Goal: Find specific page/section: Find specific page/section

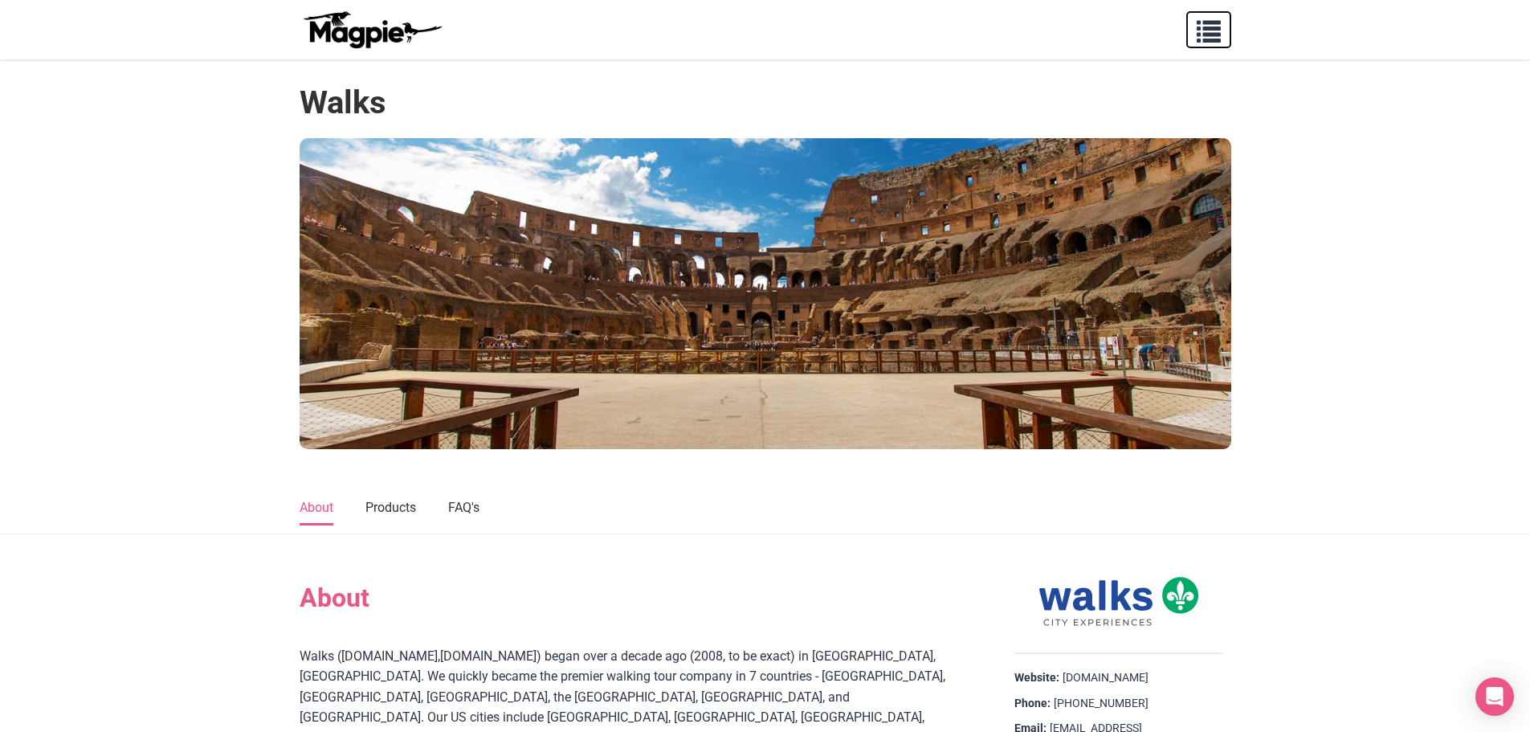
click at [1209, 29] on span "button" at bounding box center [1209, 28] width 24 height 24
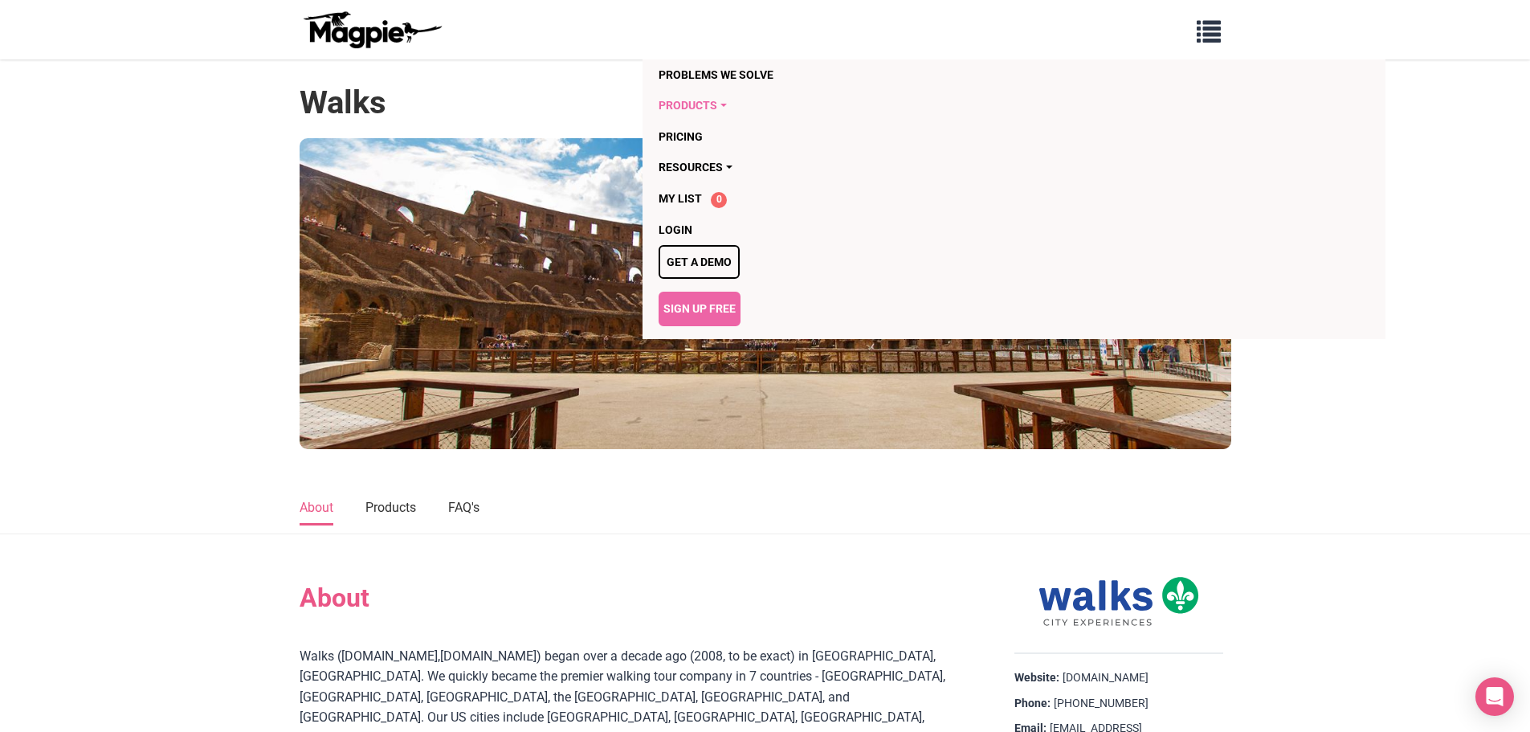
click at [724, 101] on link "Products" at bounding box center [922, 105] width 526 height 31
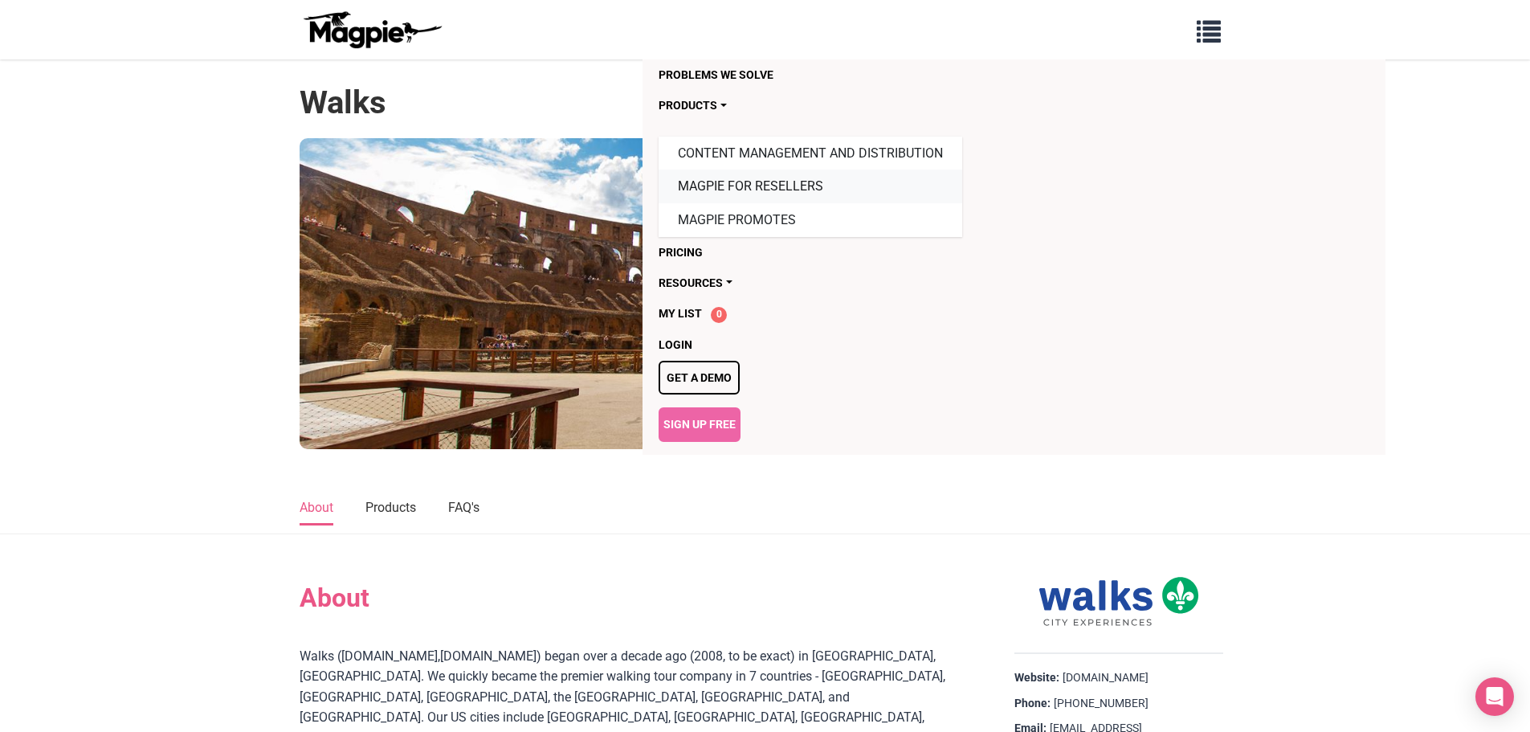
click at [728, 185] on link "Magpie for Resellers" at bounding box center [811, 186] width 304 height 34
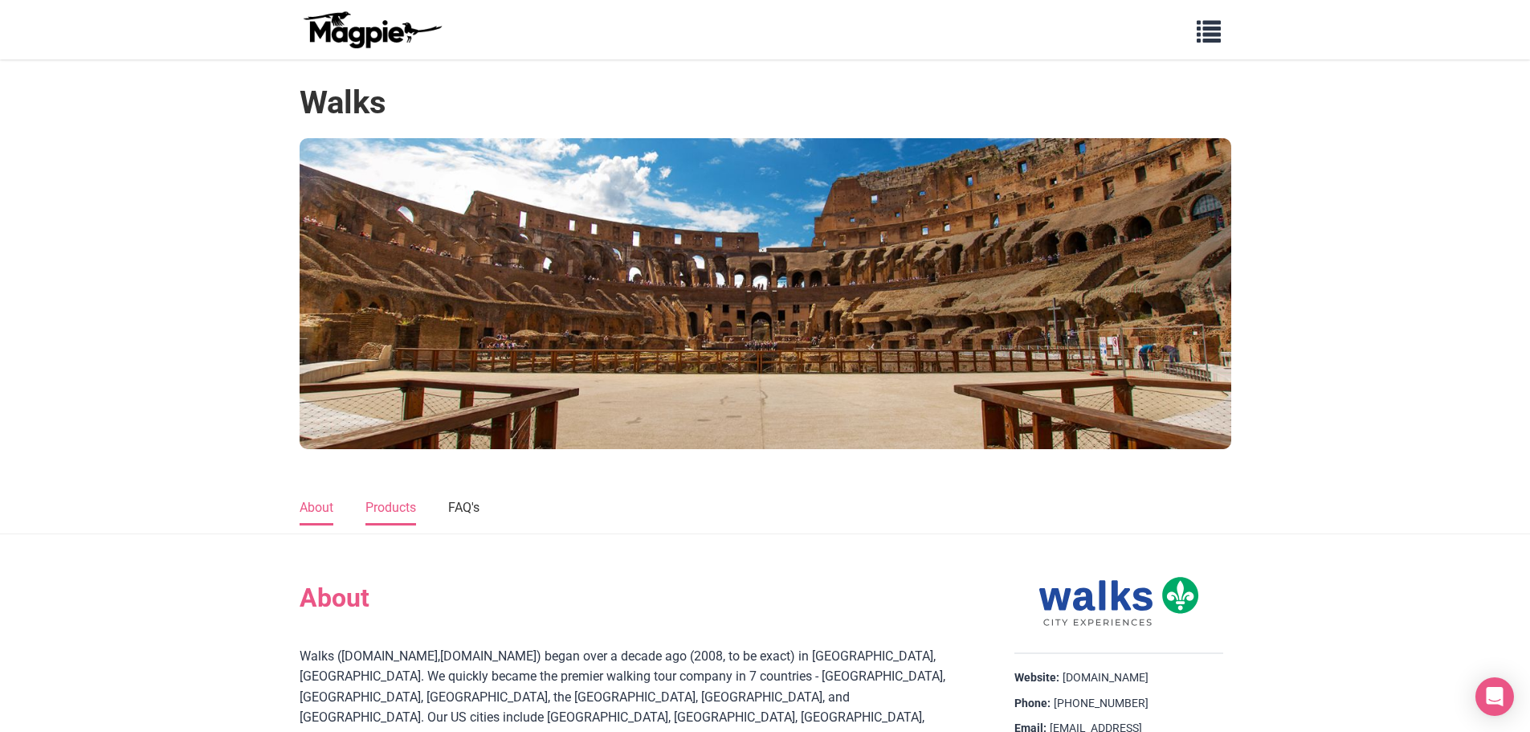
click at [400, 510] on link "Products" at bounding box center [390, 508] width 51 height 34
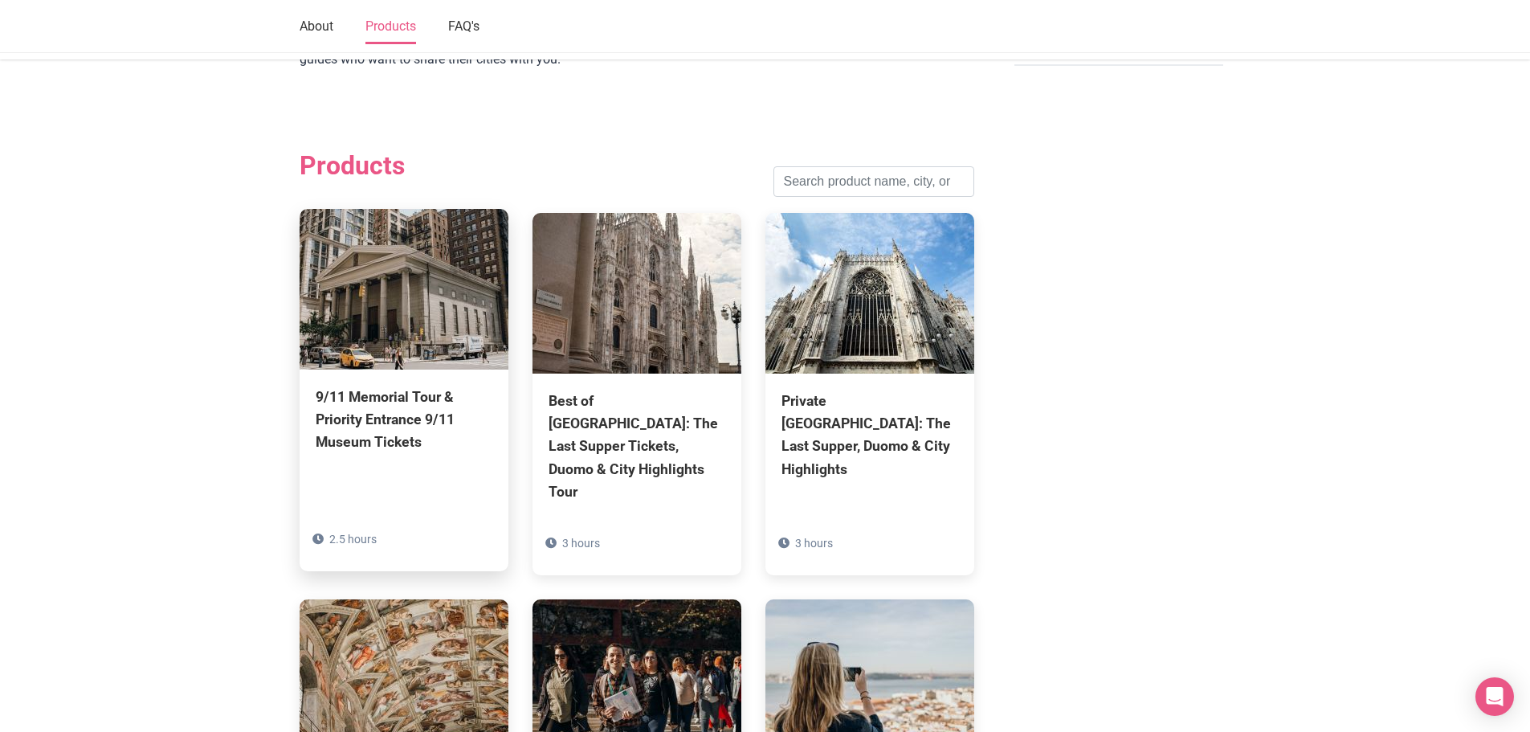
scroll to position [930, 0]
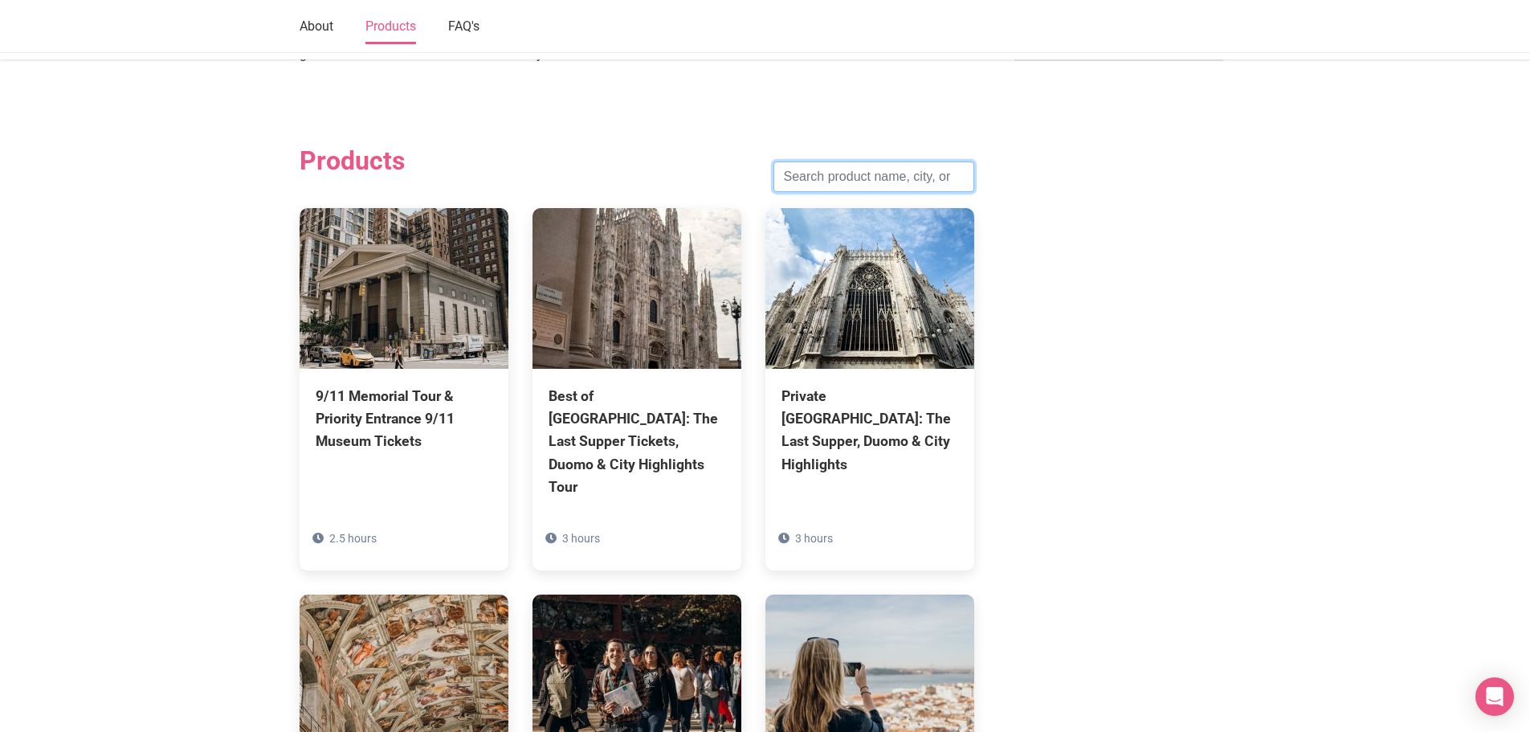
click at [834, 161] on input "search" at bounding box center [873, 176] width 201 height 31
type input "seville"
click button "Search" at bounding box center [0, 0] width 0 height 0
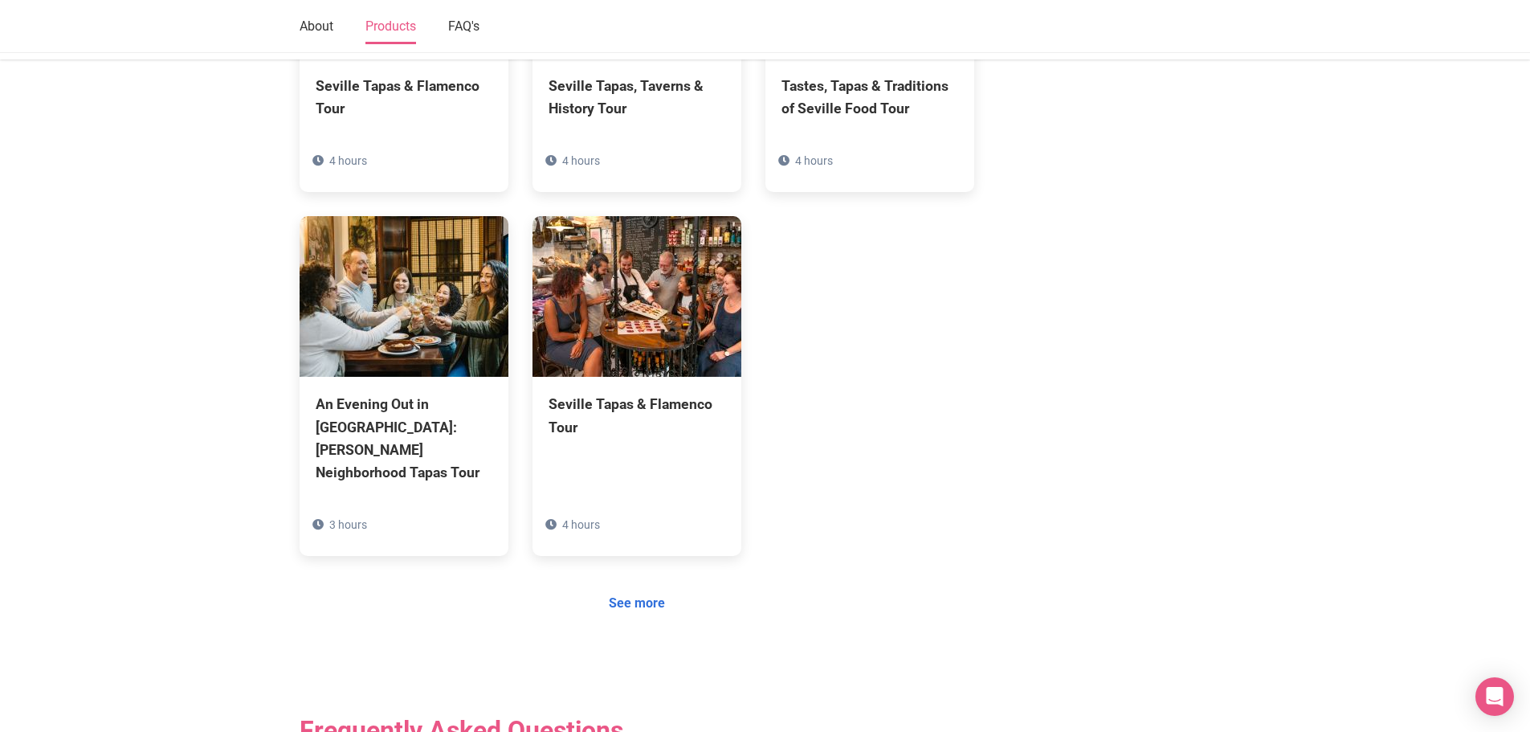
scroll to position [1251, 0]
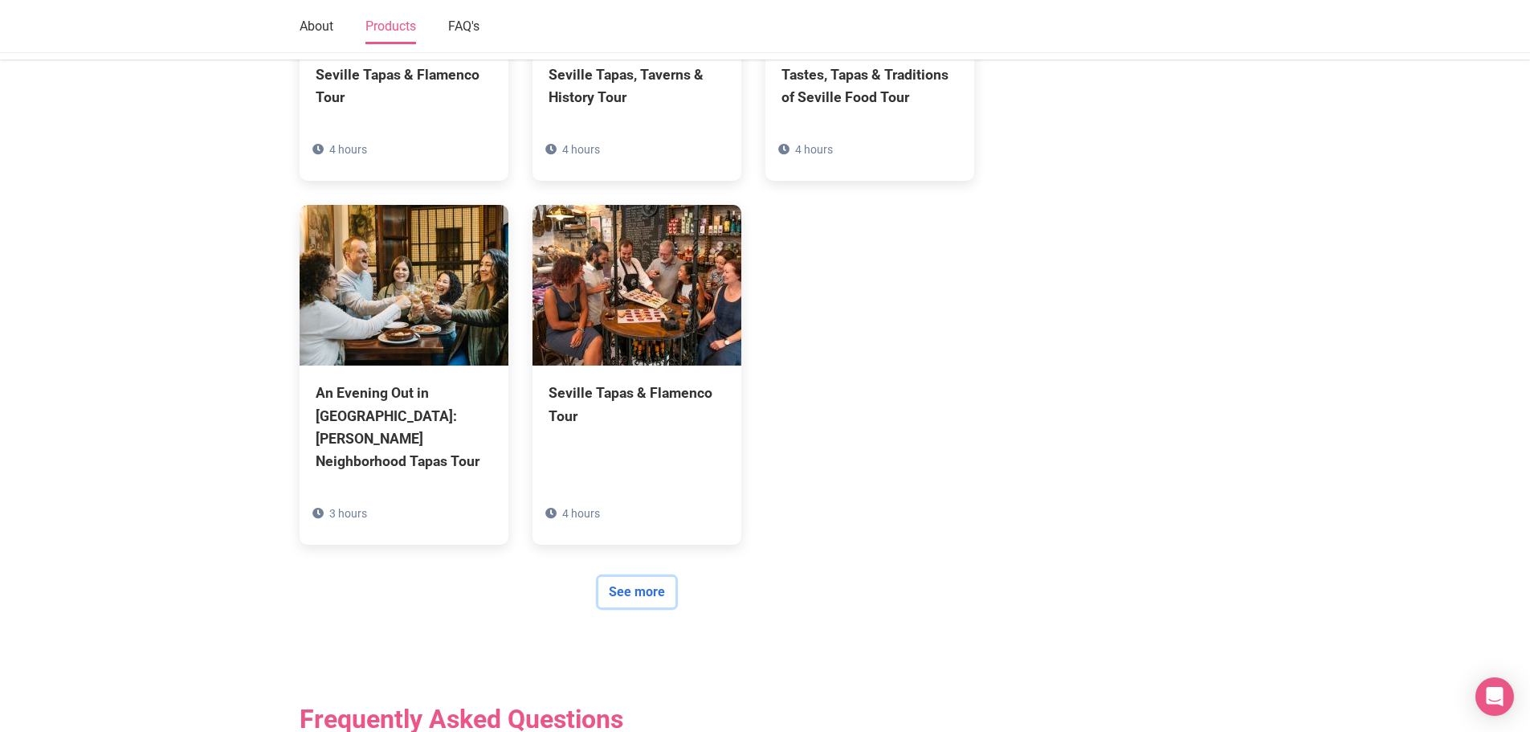
click at [626, 577] on link "See more" at bounding box center [636, 592] width 77 height 31
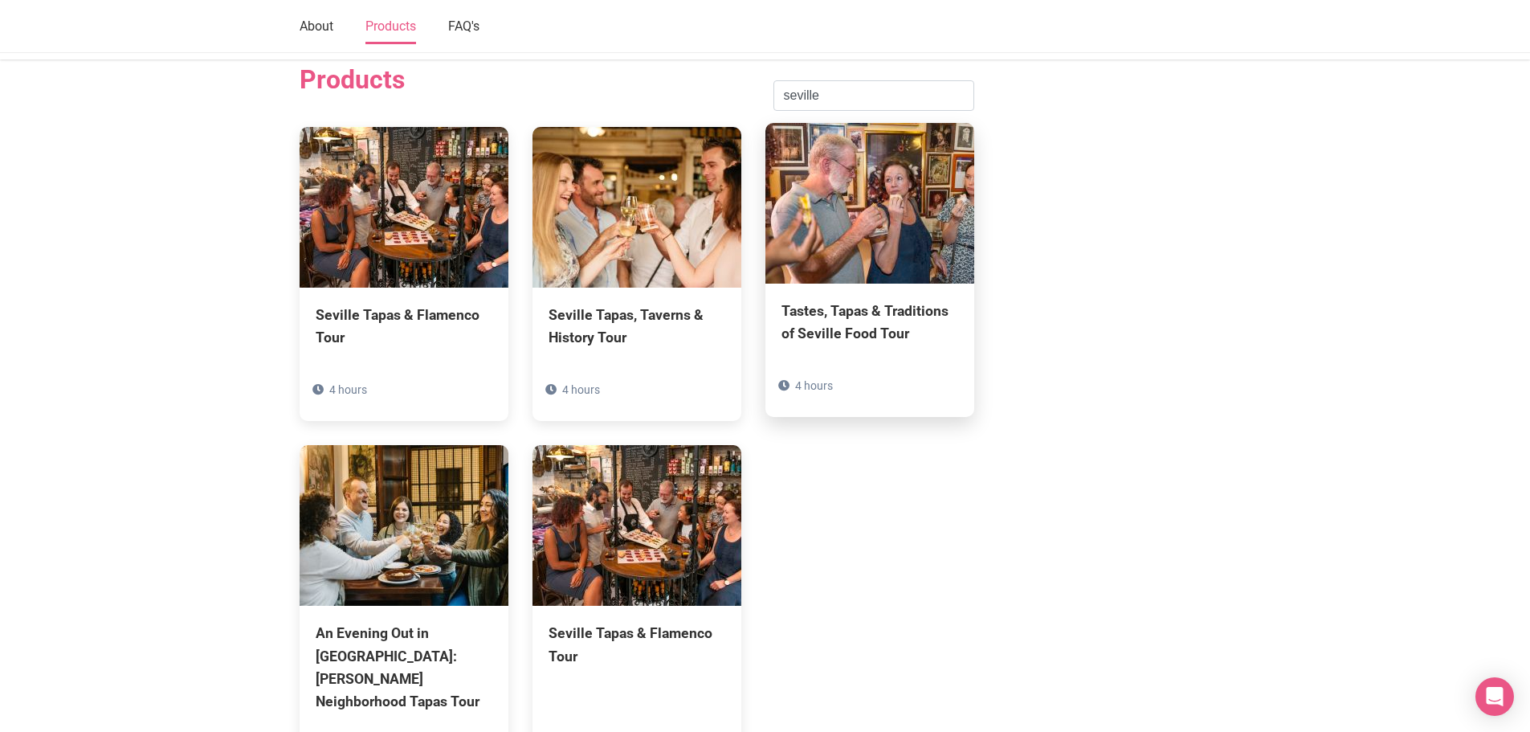
scroll to position [1010, 0]
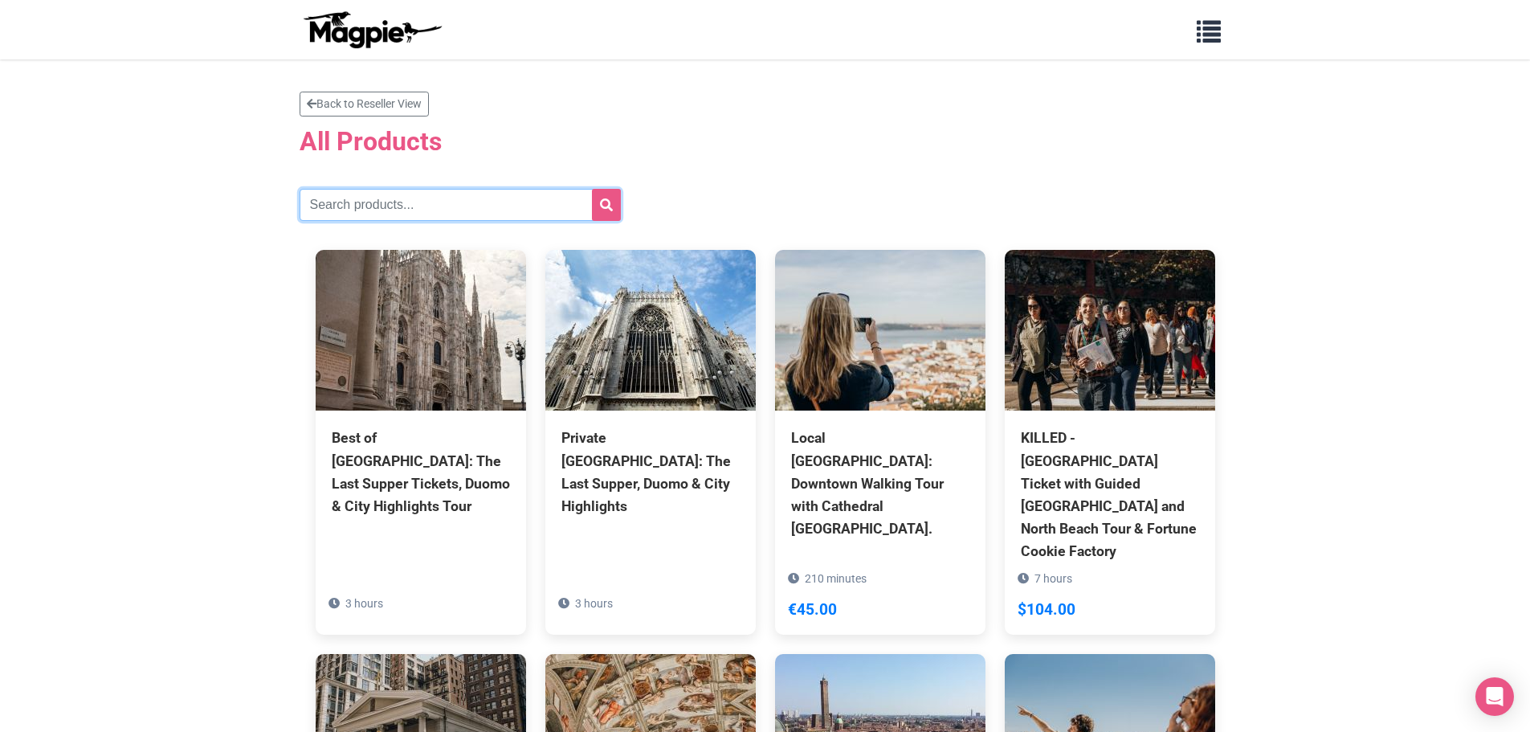
click at [359, 203] on input "text" at bounding box center [460, 205] width 321 height 32
type input "seville"
click at [592, 189] on button "submit" at bounding box center [606, 205] width 29 height 32
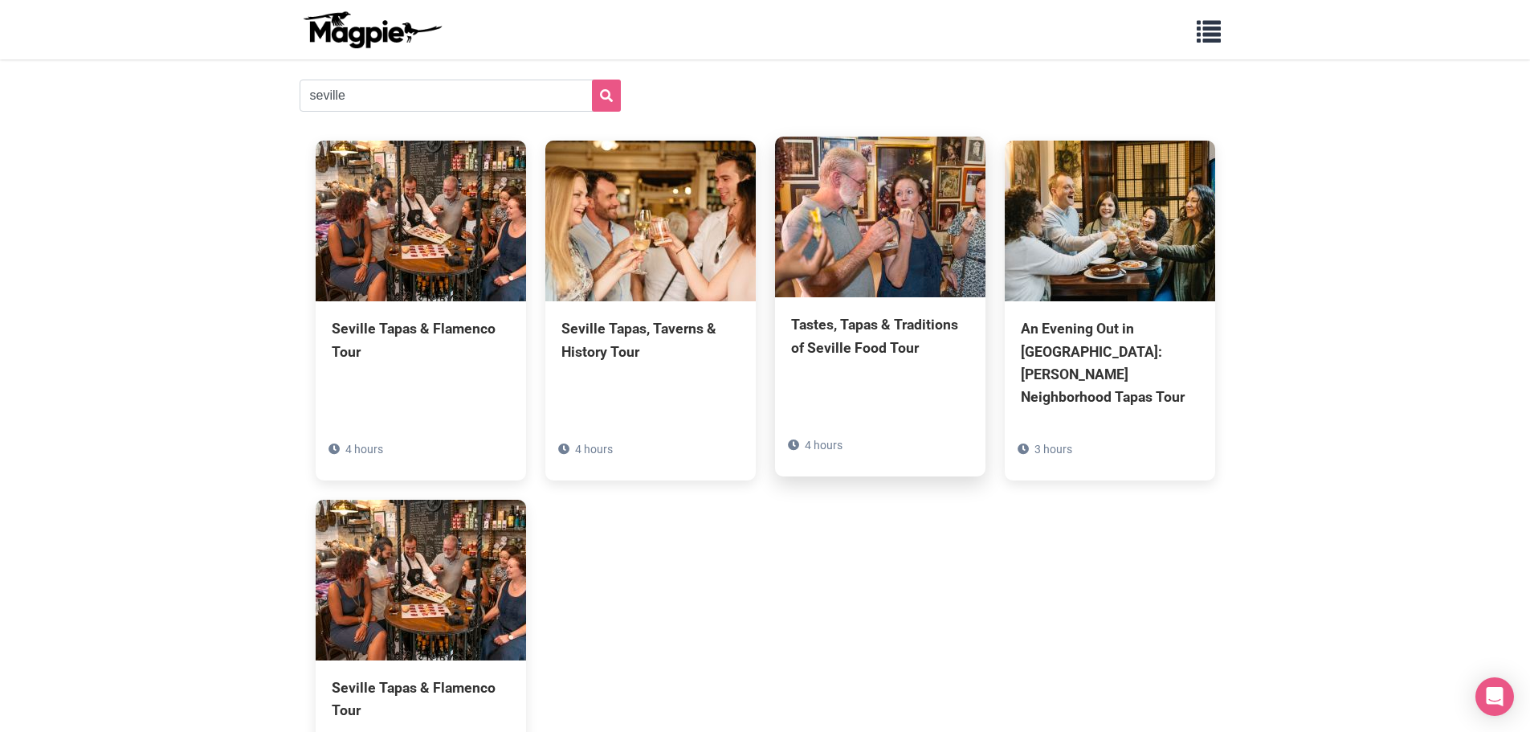
scroll to position [80, 0]
